Goal: Information Seeking & Learning: Learn about a topic

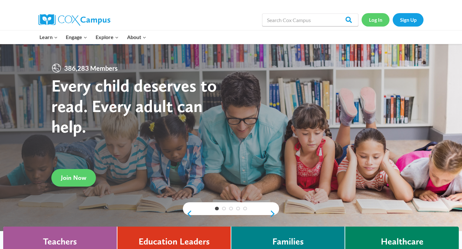
click at [374, 19] on link "Log In" at bounding box center [375, 19] width 28 height 13
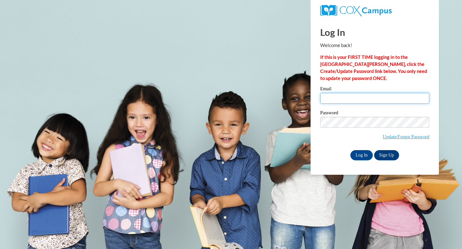
click at [345, 96] on input "Email" at bounding box center [374, 98] width 109 height 11
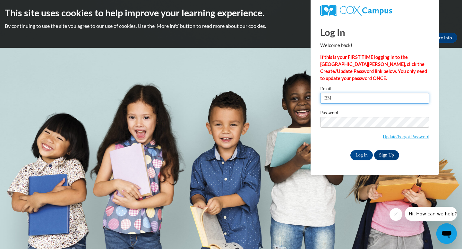
type input "BMassey5613@stu.southernregional.edu"
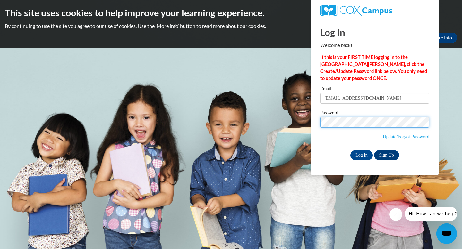
click at [350, 150] on input "Log In" at bounding box center [361, 155] width 22 height 10
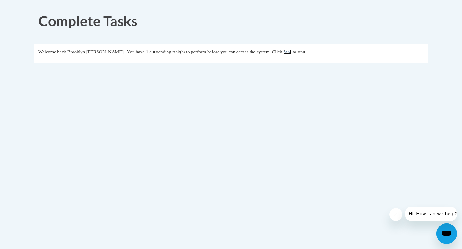
click at [288, 52] on link "here" at bounding box center [287, 51] width 8 height 5
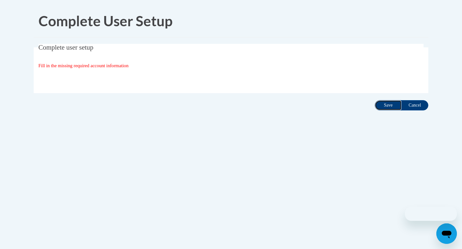
click at [388, 109] on input "Save" at bounding box center [387, 105] width 27 height 10
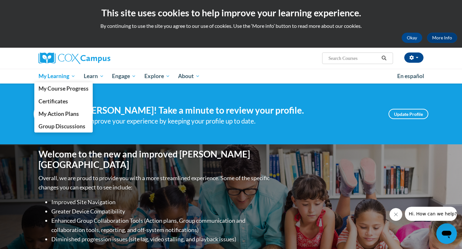
click at [62, 75] on span "My Learning" at bounding box center [56, 76] width 37 height 8
click at [65, 87] on span "My Course Progress" at bounding box center [63, 88] width 50 height 7
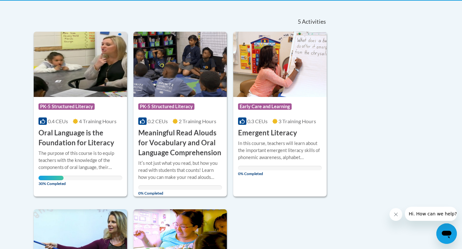
scroll to position [166, 0]
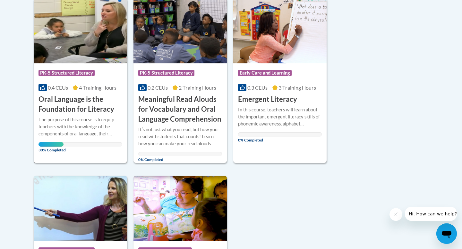
click at [91, 113] on h3 "Oral Language is the Foundation for Literacy" at bounding box center [80, 105] width 84 height 20
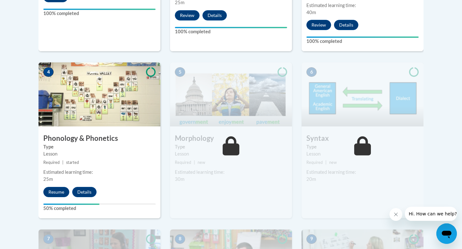
scroll to position [359, 0]
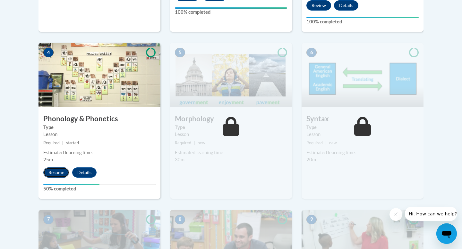
click at [59, 173] on button "Resume" at bounding box center [56, 173] width 26 height 10
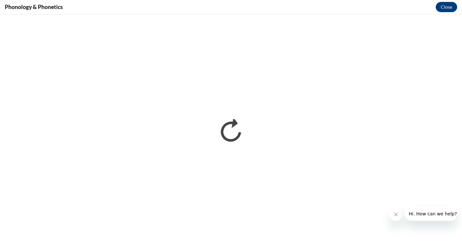
scroll to position [0, 0]
click at [448, 9] on button "Close" at bounding box center [445, 7] width 21 height 10
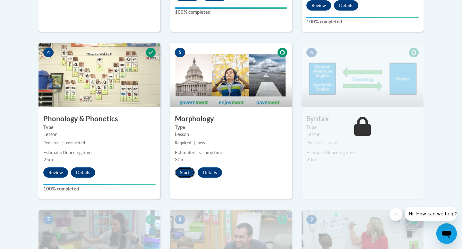
click at [185, 174] on button "Start" at bounding box center [185, 173] width 20 height 10
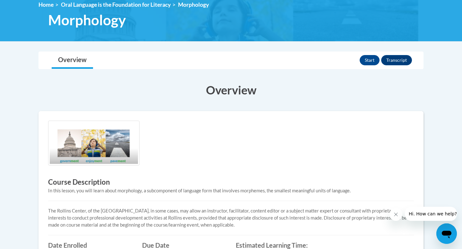
scroll to position [78, 0]
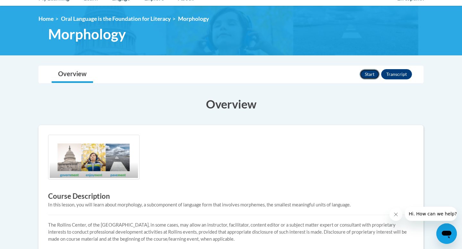
click at [369, 73] on button "Start" at bounding box center [369, 74] width 20 height 10
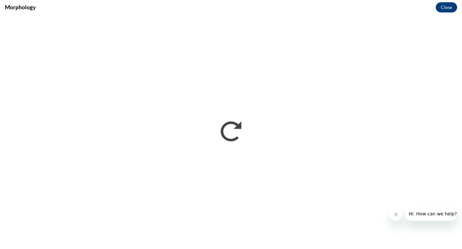
scroll to position [0, 0]
click at [393, 216] on icon "Close message from company" at bounding box center [395, 214] width 5 height 5
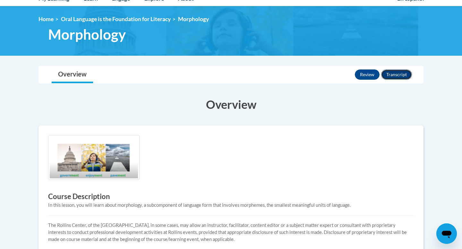
click at [393, 75] on button "Transcript" at bounding box center [396, 75] width 31 height 10
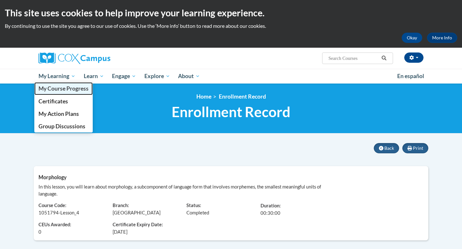
click at [65, 91] on span "My Course Progress" at bounding box center [63, 88] width 50 height 7
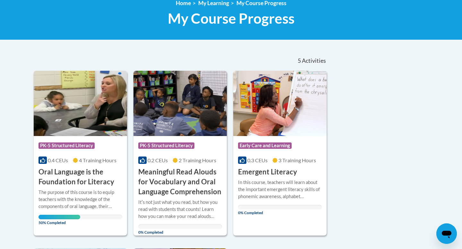
scroll to position [94, 0]
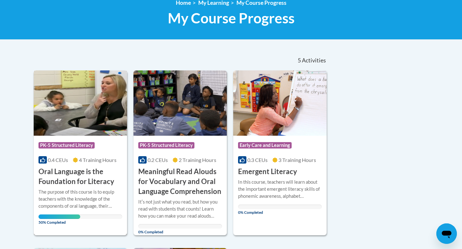
click at [86, 191] on div "The purpose of this course is to equip teachers with the knowledge of the compo…" at bounding box center [80, 199] width 84 height 21
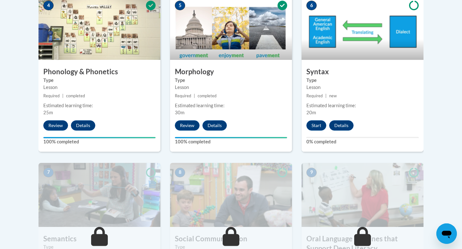
scroll to position [408, 0]
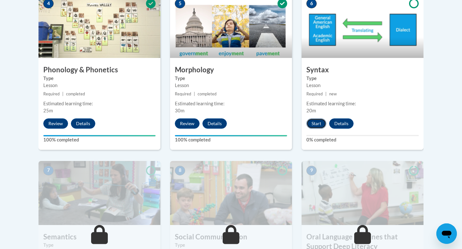
click at [315, 122] on button "Start" at bounding box center [316, 124] width 20 height 10
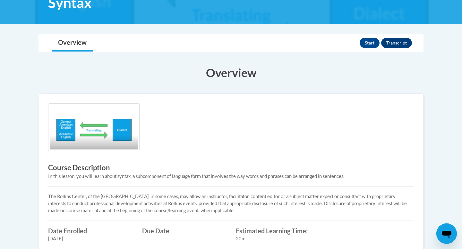
scroll to position [80, 0]
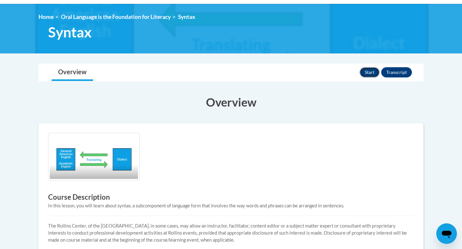
click at [370, 73] on button "Start" at bounding box center [369, 72] width 20 height 10
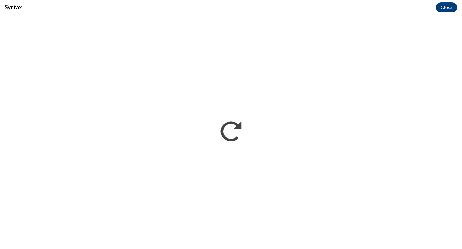
scroll to position [0, 0]
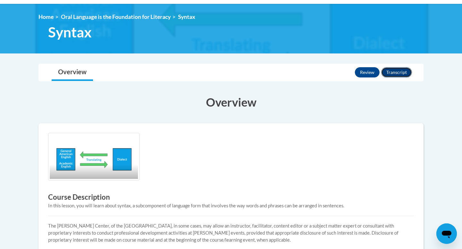
click at [400, 71] on button "Transcript" at bounding box center [396, 72] width 31 height 10
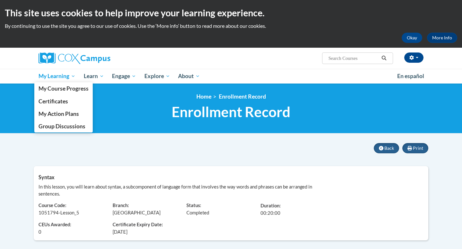
click at [68, 78] on span "My Learning" at bounding box center [56, 76] width 37 height 8
click at [71, 91] on span "My Course Progress" at bounding box center [63, 88] width 50 height 7
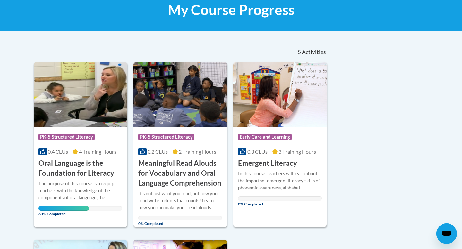
scroll to position [109, 0]
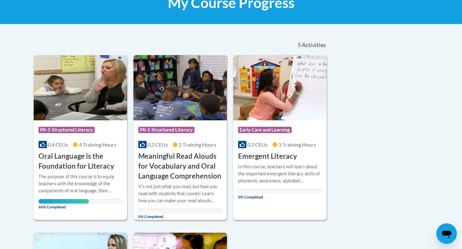
click at [97, 121] on div "Course Category: PK-5 Structured Literacy 0.4 CEUs 4 Training Hours COURSE Oral…" at bounding box center [80, 146] width 93 height 51
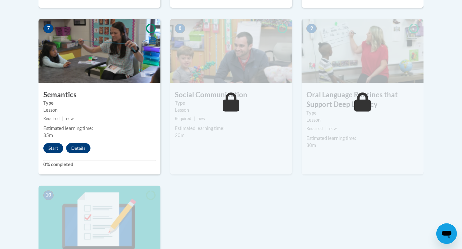
scroll to position [553, 0]
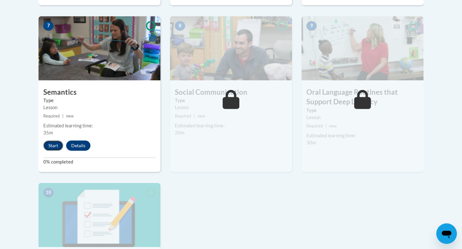
click at [54, 145] on button "Start" at bounding box center [53, 146] width 20 height 10
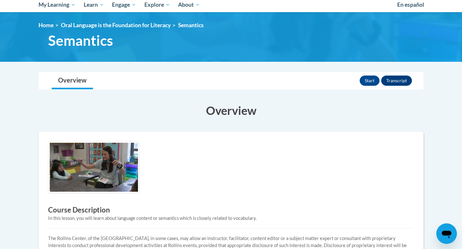
scroll to position [39, 0]
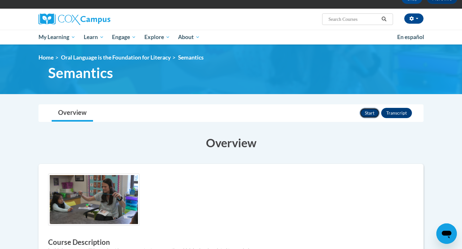
click at [366, 113] on button "Start" at bounding box center [369, 113] width 20 height 10
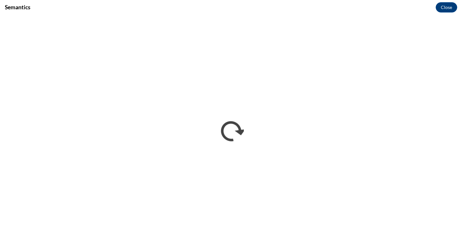
scroll to position [0, 0]
